Goal: Task Accomplishment & Management: Manage account settings

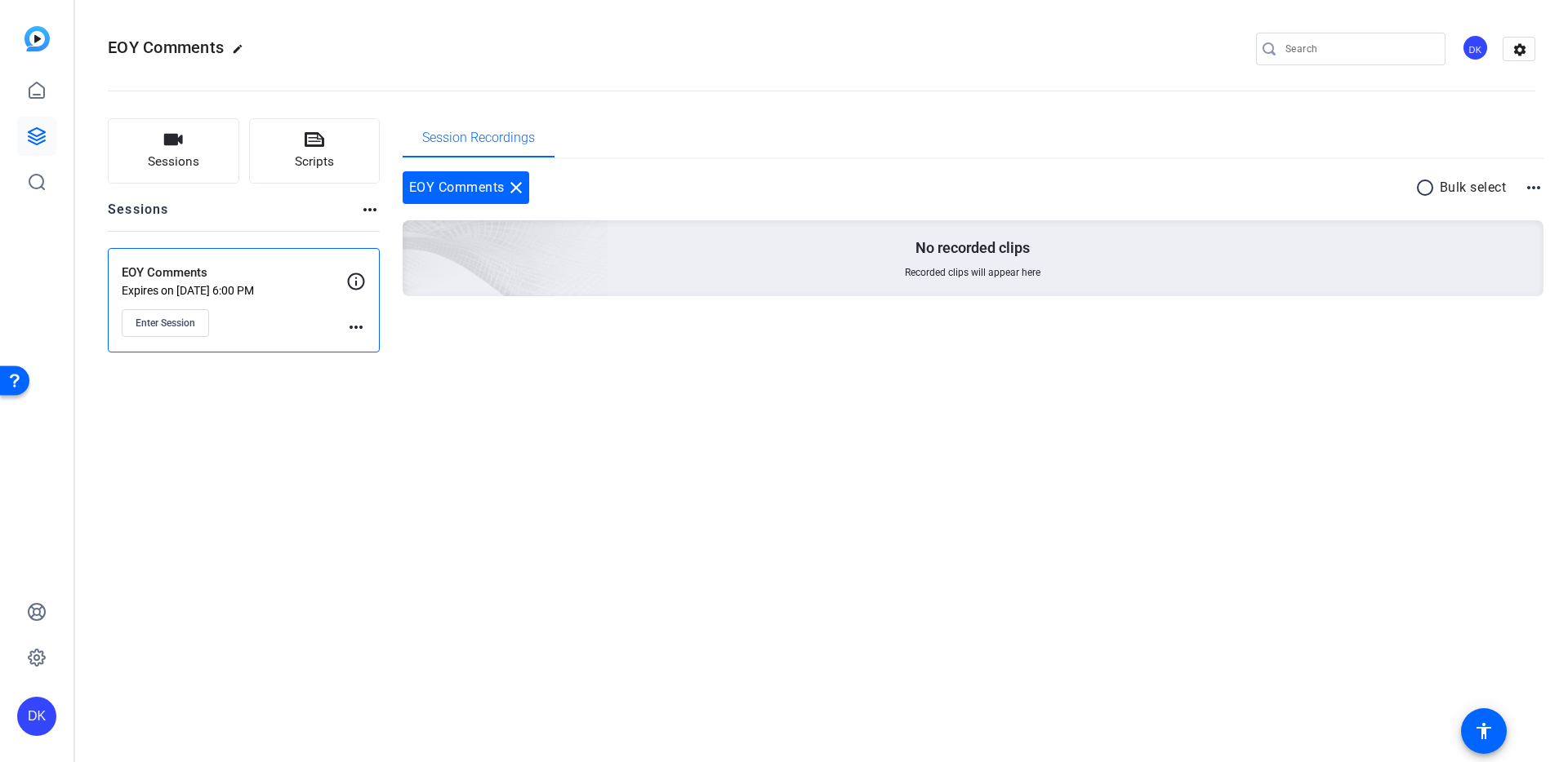
click at [356, 326] on mat-icon "more_horiz" at bounding box center [356, 327] width 20 height 20
click at [370, 345] on span "Edit Session" at bounding box center [396, 351] width 74 height 20
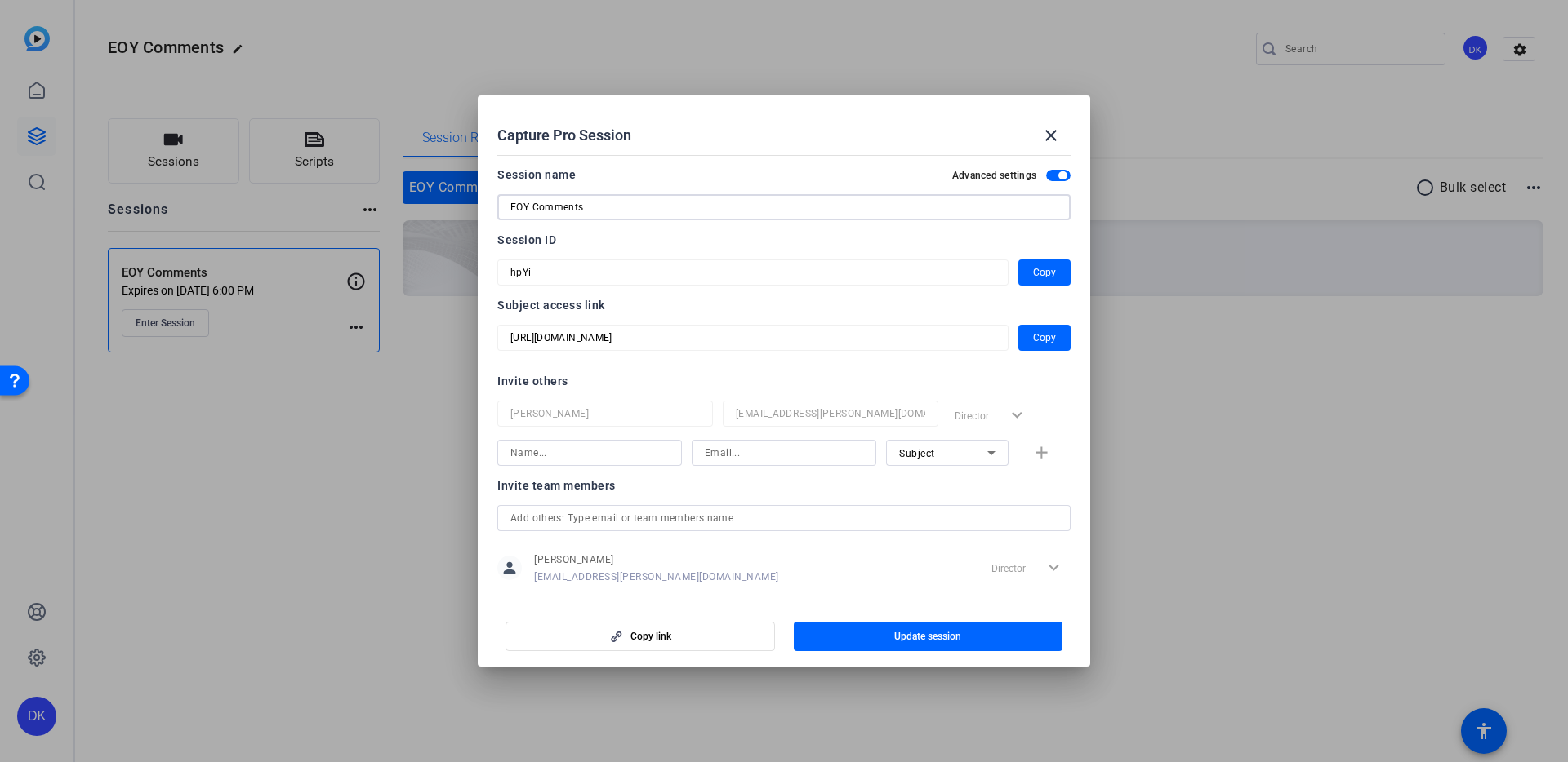
click at [558, 206] on input "EOY Comments" at bounding box center [784, 207] width 547 height 20
type input "EOY Records"
click at [1041, 336] on span "Copy" at bounding box center [1045, 338] width 23 height 20
click at [1044, 271] on span "Copy" at bounding box center [1045, 273] width 23 height 20
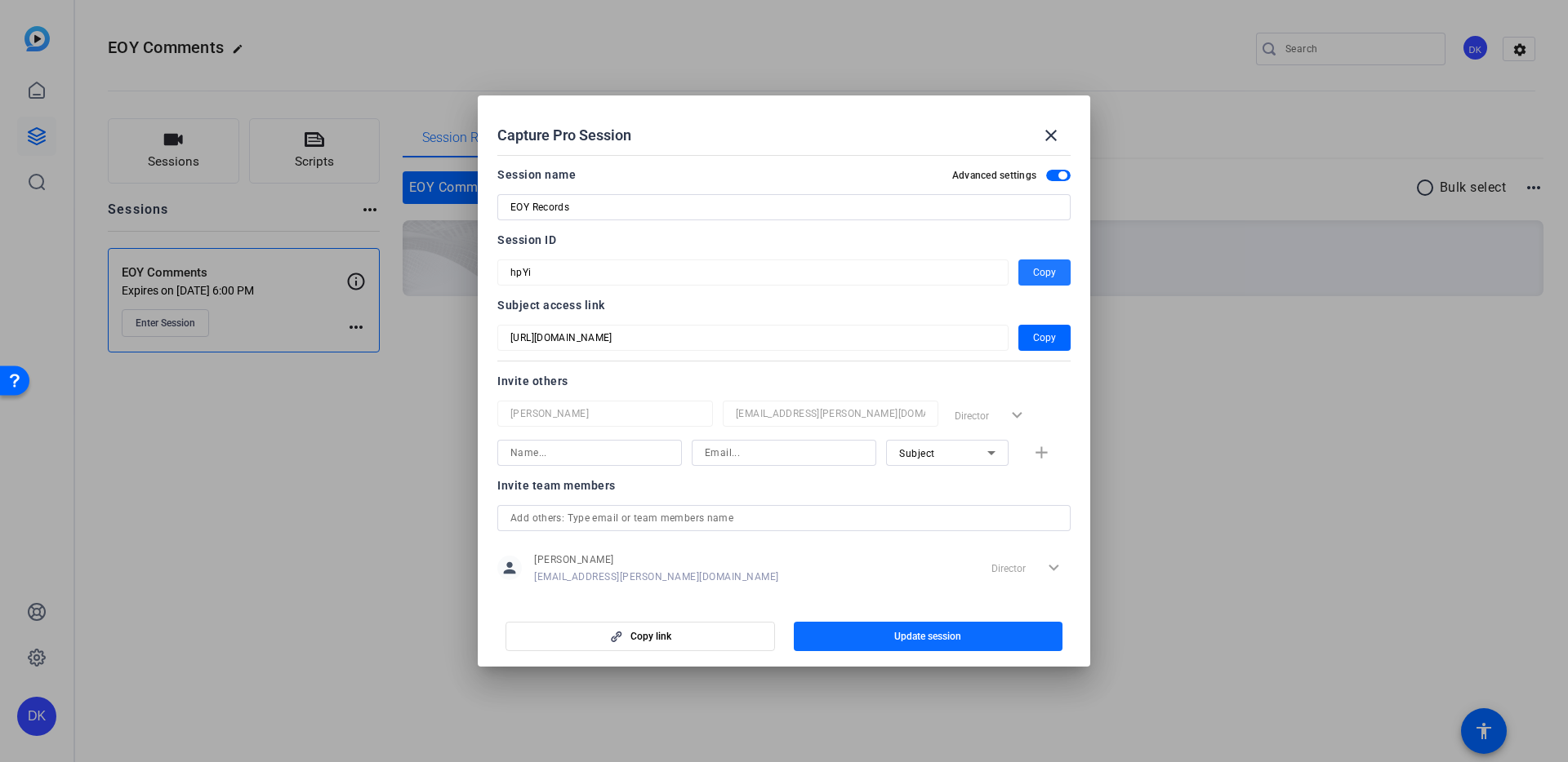
click at [892, 636] on span "button" at bounding box center [929, 636] width 270 height 39
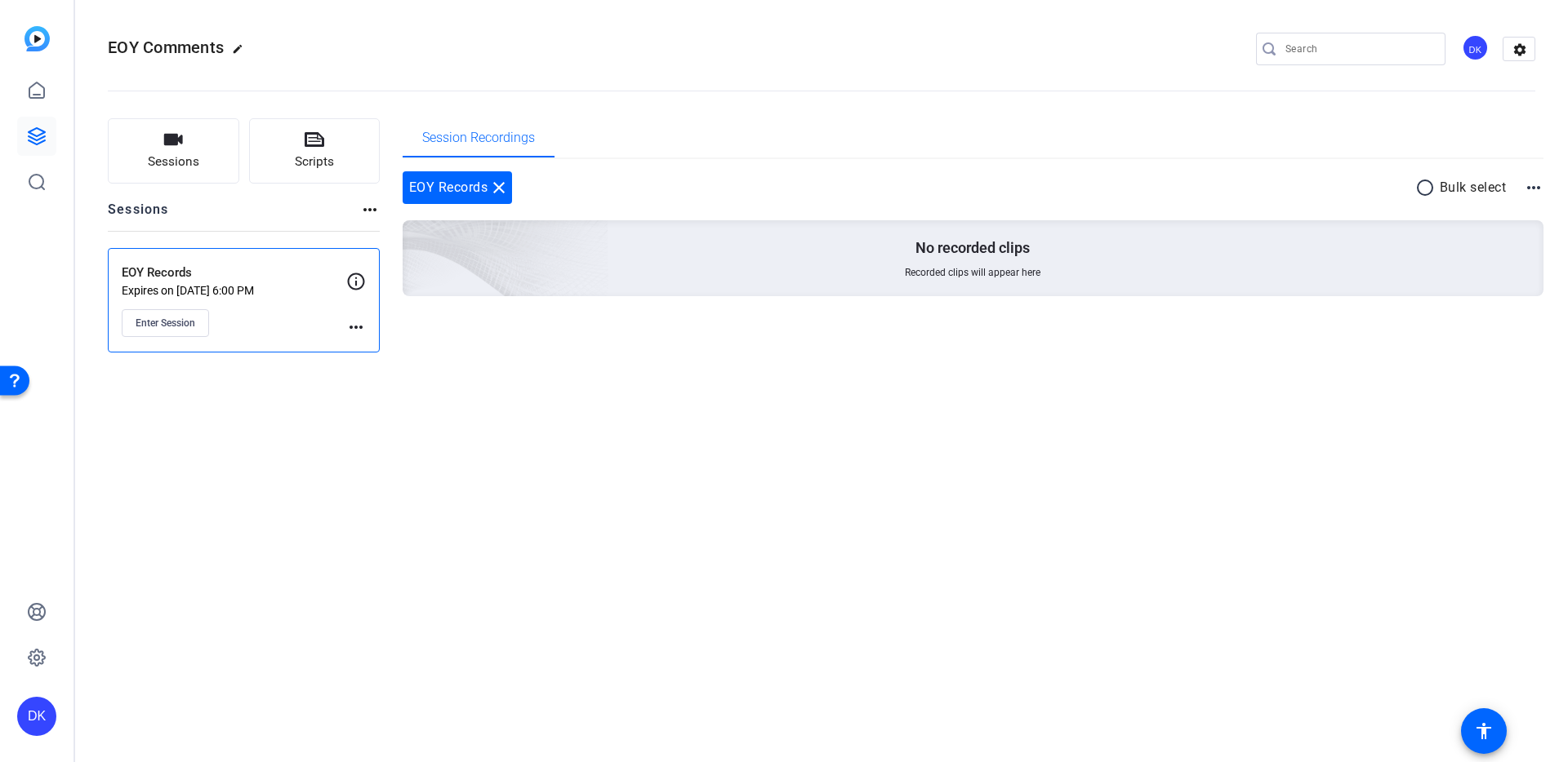
click at [359, 317] on mat-icon "more_horiz" at bounding box center [356, 327] width 20 height 20
click at [390, 354] on span "Edit Session" at bounding box center [396, 351] width 74 height 20
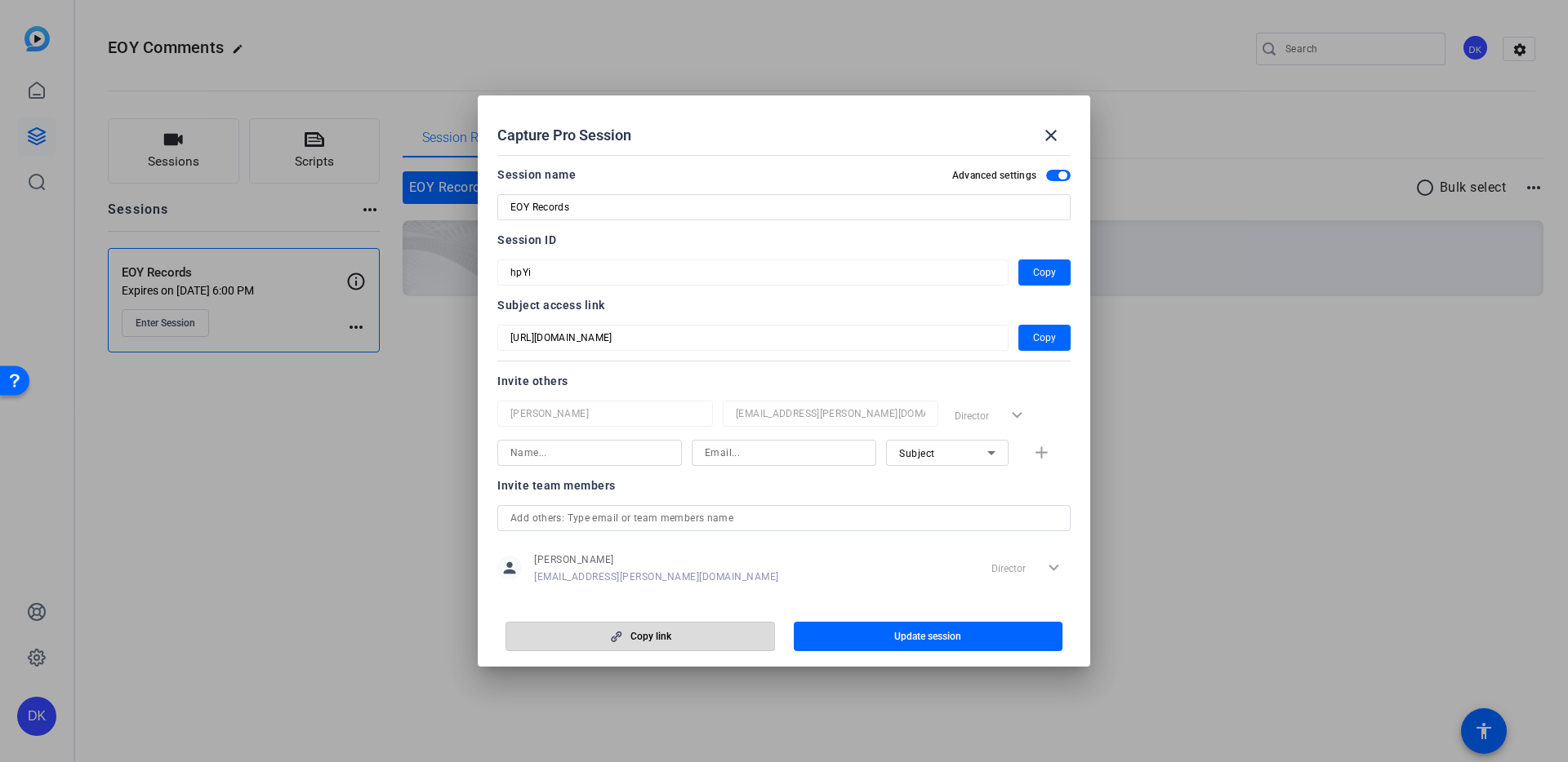
click at [722, 641] on span "button" at bounding box center [640, 636] width 268 height 39
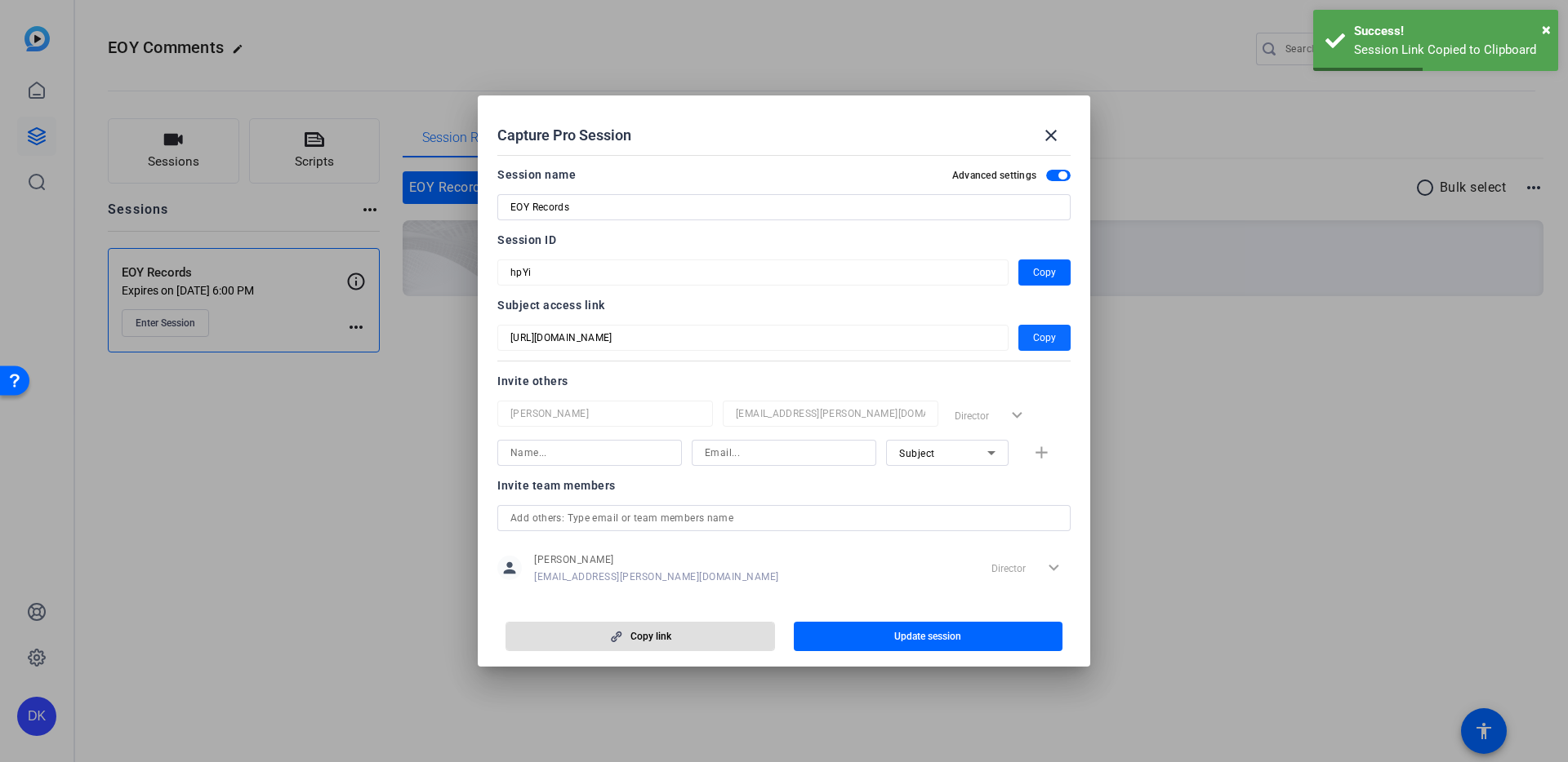
click at [1067, 326] on span "button" at bounding box center [1044, 337] width 52 height 39
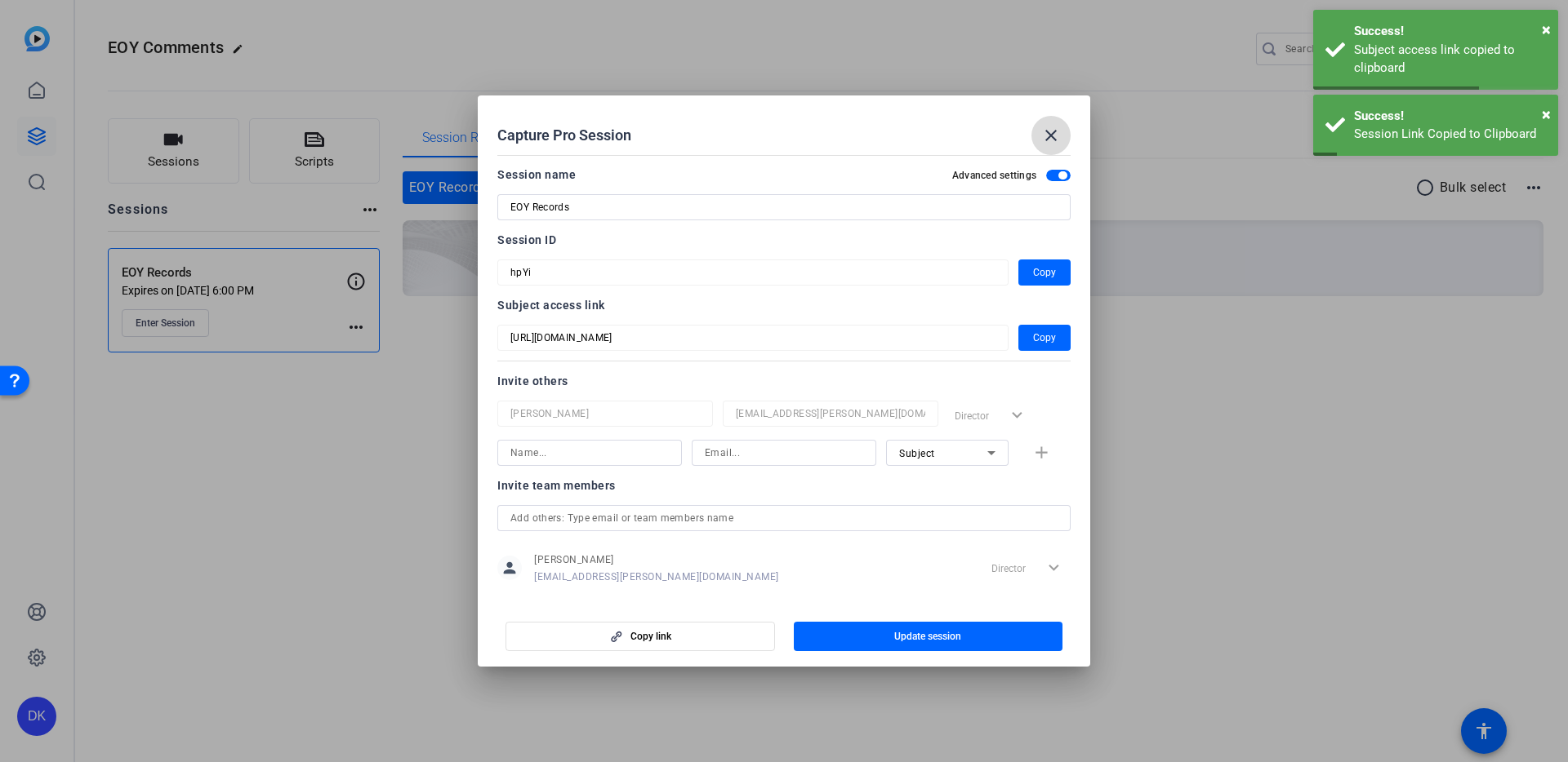
click at [1059, 131] on mat-icon "close" at bounding box center [1051, 136] width 20 height 20
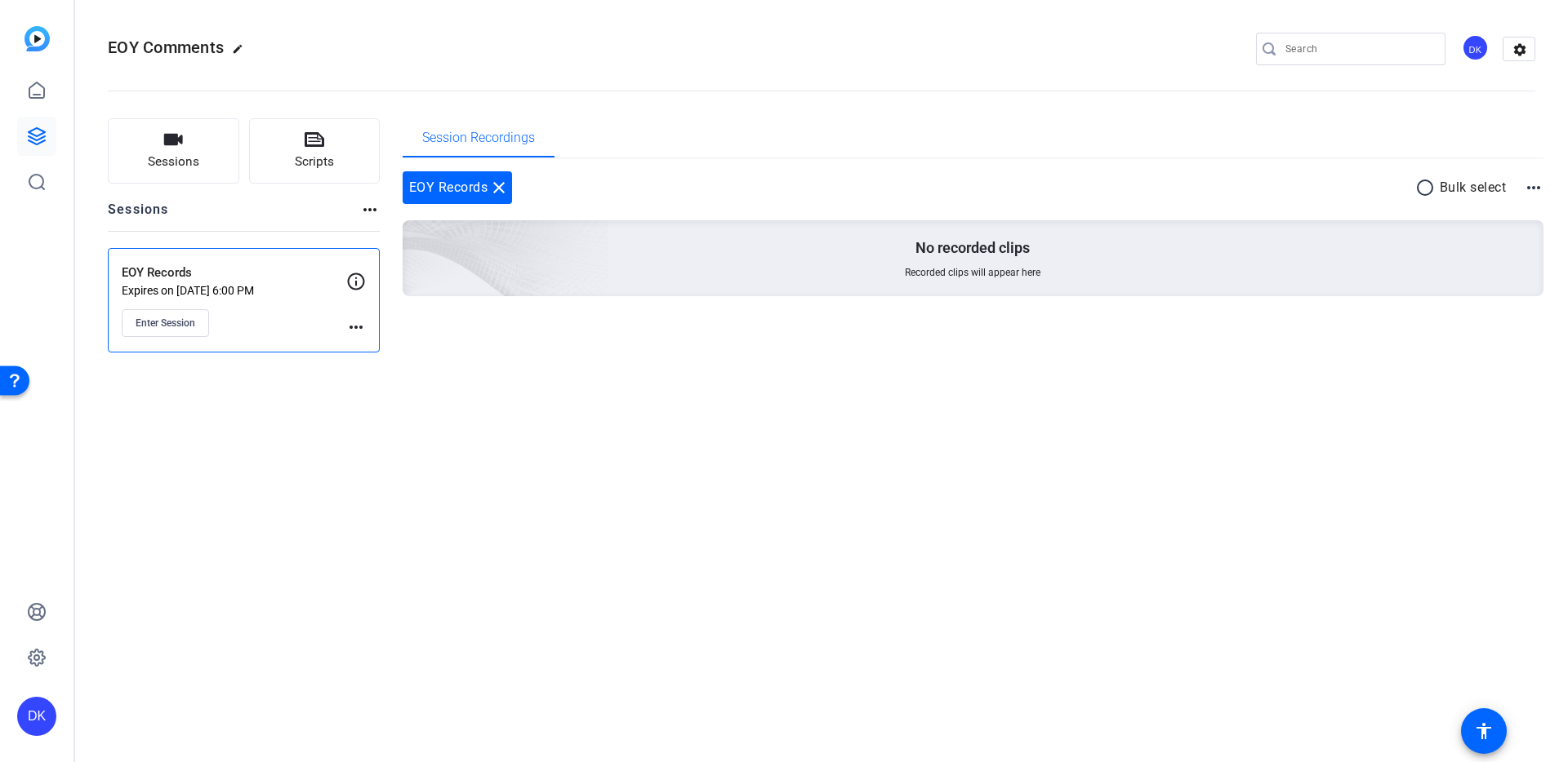
click at [640, 524] on div "EOY Comments edit DK settings Sessions Scripts Sessions more_horiz EOY Records …" at bounding box center [821, 381] width 1493 height 762
